Goal: Find contact information: Obtain details needed to contact an individual or organization

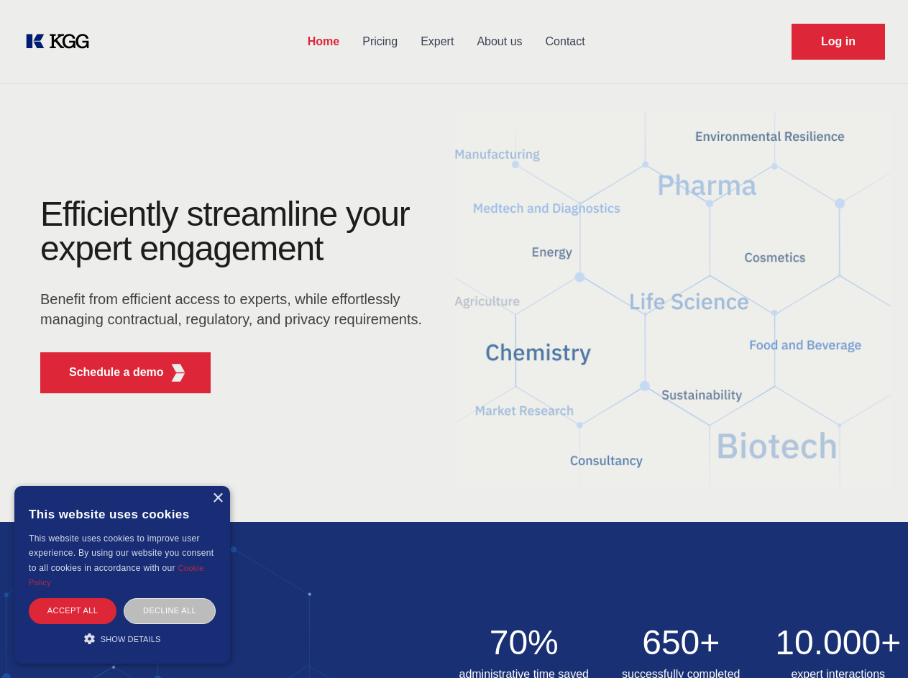
click at [454, 339] on div "Efficiently streamline your expert engagement Benefit from efficient access to …" at bounding box center [235, 301] width 437 height 208
click at [108, 373] on p "Schedule a demo" at bounding box center [116, 372] width 95 height 17
click at [217, 498] on div "× This website uses cookies This website uses cookies to improve user experienc…" at bounding box center [122, 575] width 216 height 178
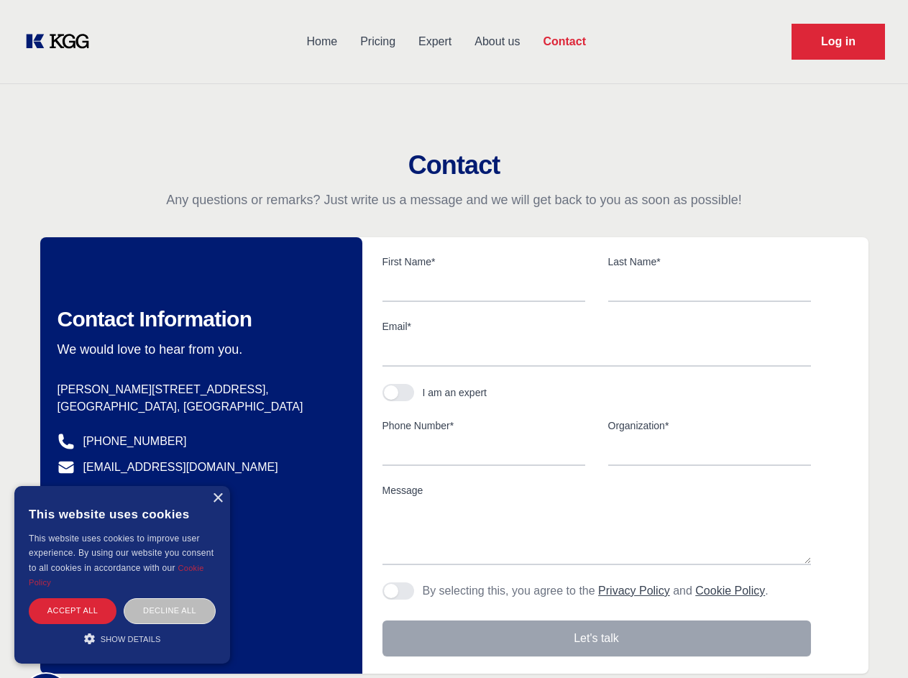
click at [73, 611] on div "Accept all" at bounding box center [73, 610] width 88 height 25
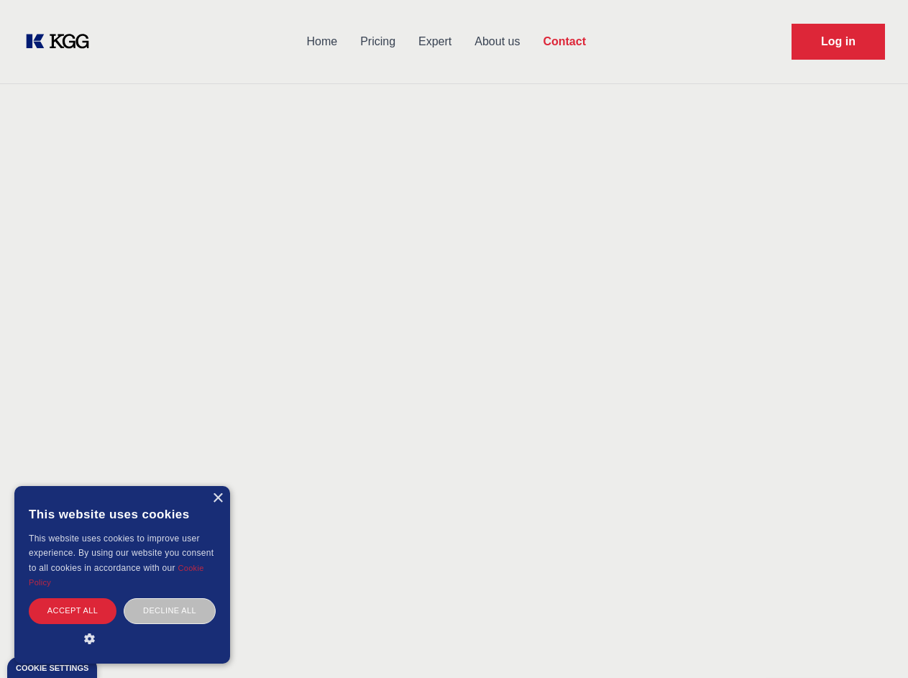
click at [170, 611] on div "Decline all" at bounding box center [170, 610] width 92 height 25
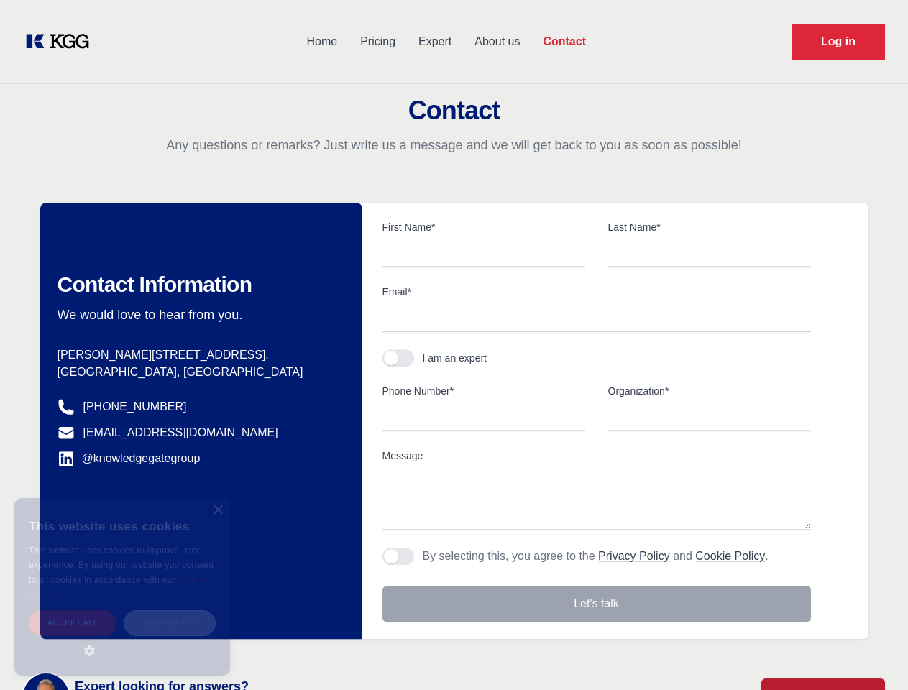
click at [122, 639] on main "Contact Any questions or remarks? Just write us a message and we will get back …" at bounding box center [454, 374] width 908 height 749
